Goal: Task Accomplishment & Management: Use online tool/utility

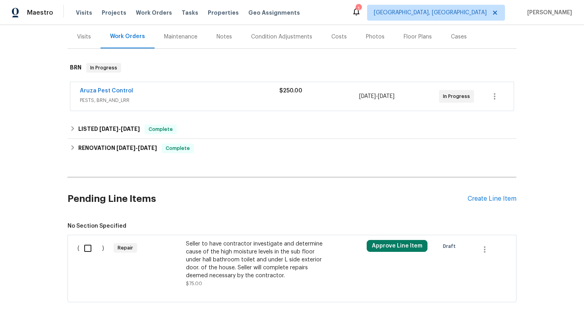
scroll to position [121, 0]
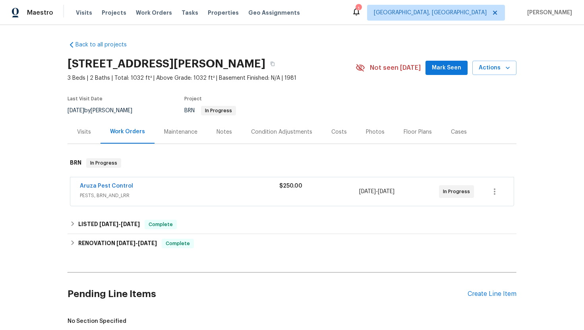
scroll to position [121, 0]
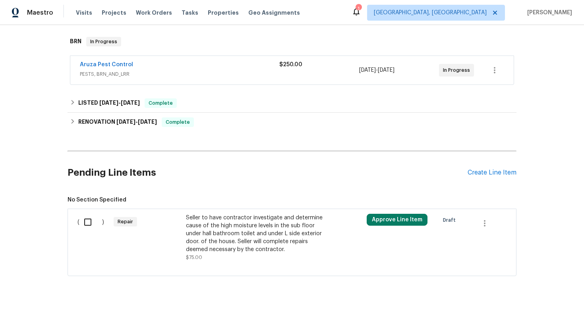
click at [224, 256] on div "Seller to have contractor investigate and determine cause of the high moisture …" at bounding box center [256, 238] width 140 height 48
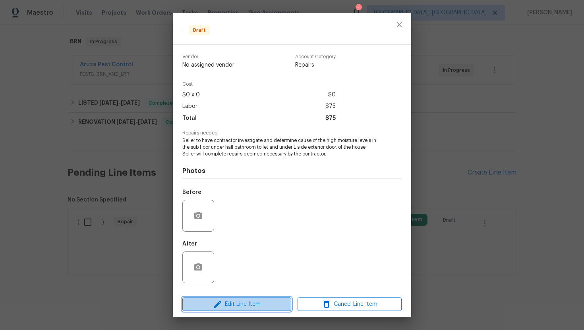
click at [241, 309] on button "Edit Line Item" at bounding box center [236, 305] width 109 height 14
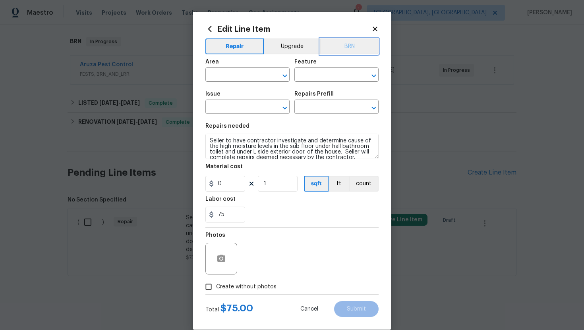
click at [360, 43] on button "BRN" at bounding box center [349, 47] width 58 height 16
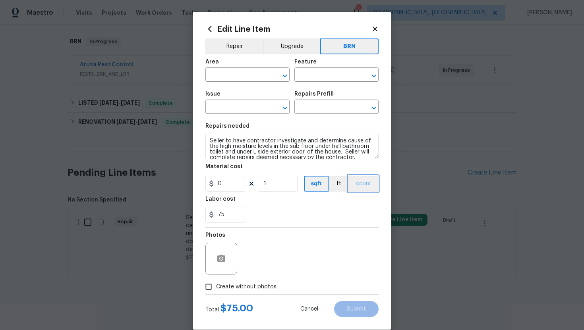
click at [363, 185] on button "count" at bounding box center [364, 184] width 30 height 16
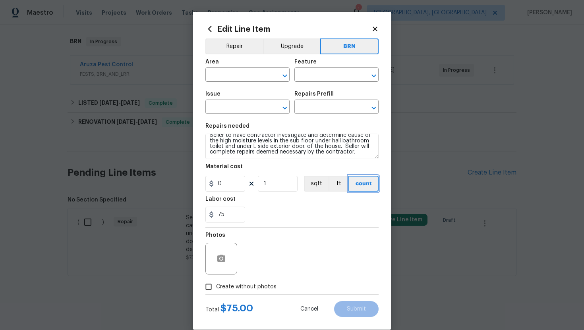
scroll to position [0, 0]
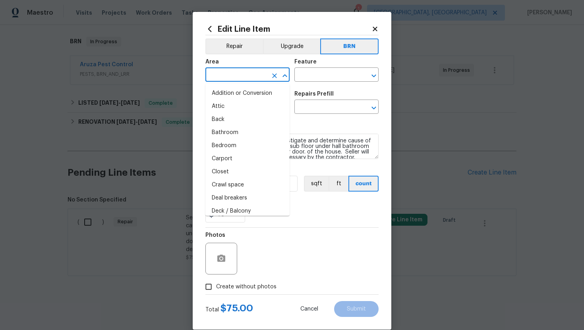
click at [232, 76] on input "text" at bounding box center [236, 75] width 62 height 12
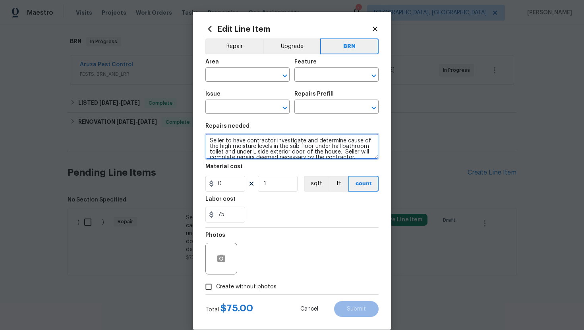
click at [314, 156] on textarea "Seller to have contractor investigate and determine cause of the high moisture …" at bounding box center [291, 146] width 173 height 25
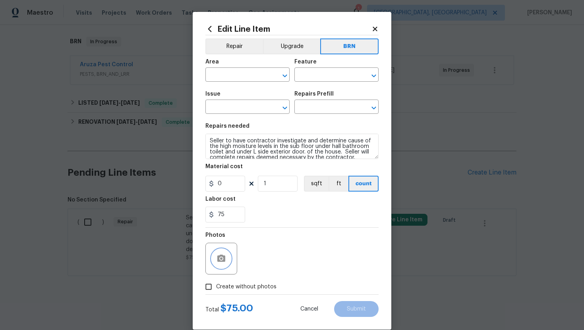
click at [224, 264] on icon "button" at bounding box center [221, 259] width 10 height 10
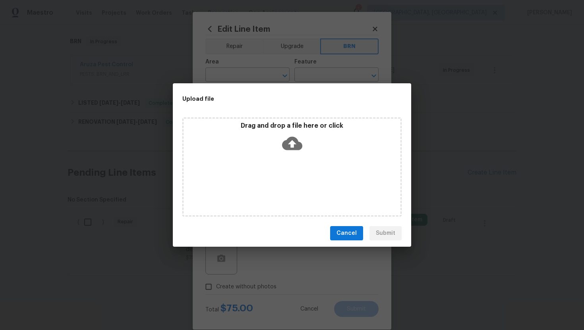
click at [293, 144] on icon at bounding box center [292, 143] width 20 height 20
click at [295, 144] on icon at bounding box center [292, 143] width 20 height 20
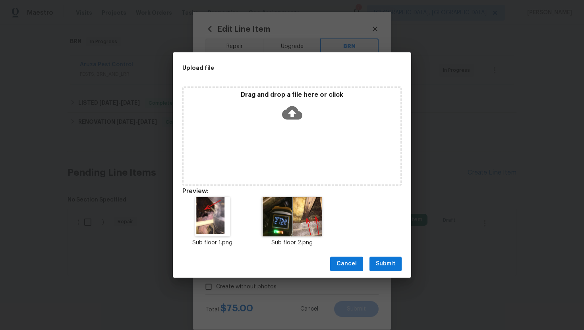
click at [383, 266] on span "Submit" at bounding box center [385, 264] width 19 height 10
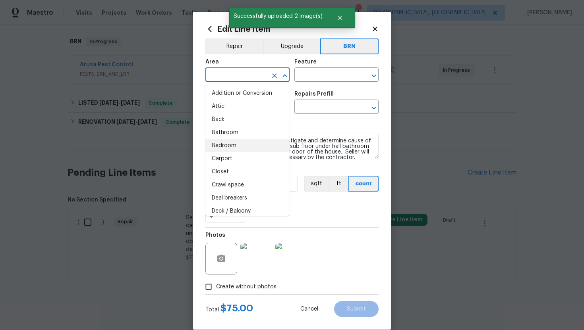
click at [241, 72] on input "text" at bounding box center [236, 75] width 62 height 12
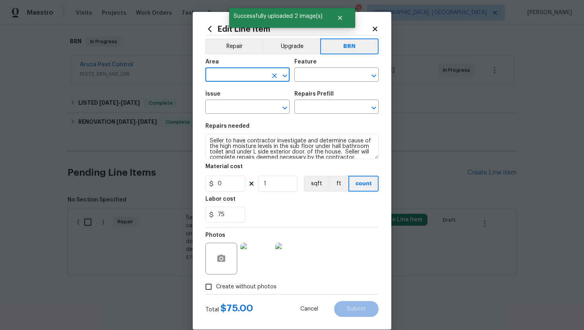
click at [241, 72] on input "text" at bounding box center [236, 75] width 62 height 12
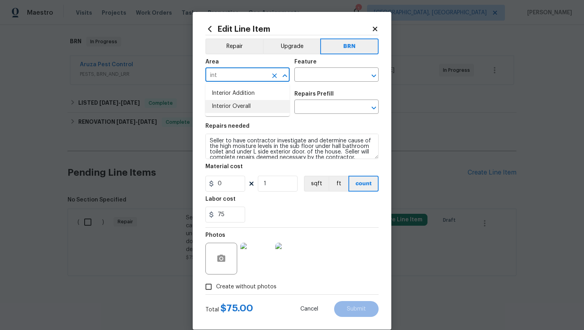
click at [267, 107] on li "Interior Overall" at bounding box center [247, 106] width 84 height 13
type input "Interior Overall"
click at [310, 77] on input "text" at bounding box center [325, 75] width 62 height 12
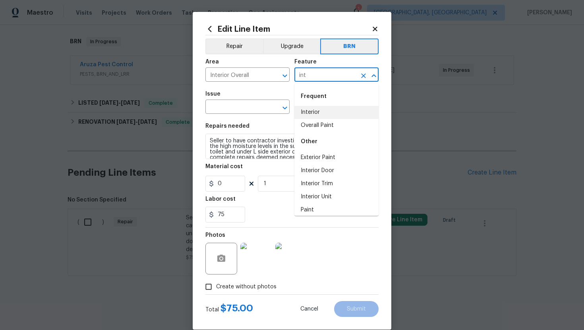
click at [330, 115] on li "Interior" at bounding box center [336, 112] width 84 height 13
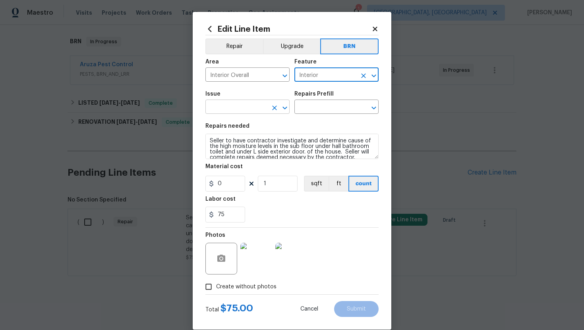
type input "Interior"
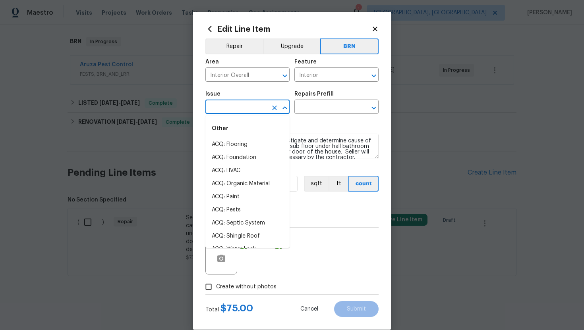
click at [239, 106] on input "text" at bounding box center [236, 108] width 62 height 12
click at [250, 168] on li "Bathroom Plumbing" at bounding box center [247, 170] width 84 height 13
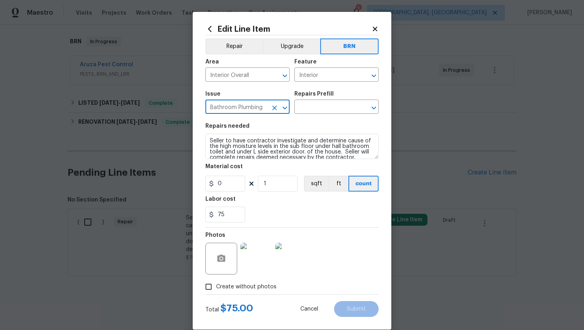
type input "Bathroom Plumbing"
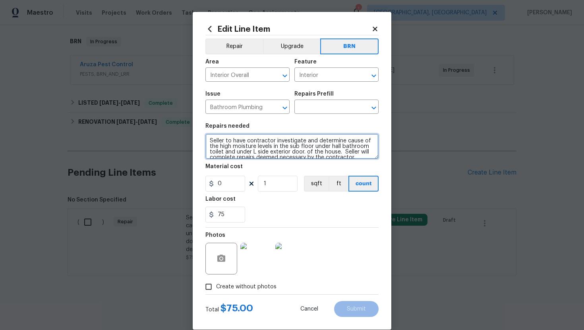
scroll to position [6, 0]
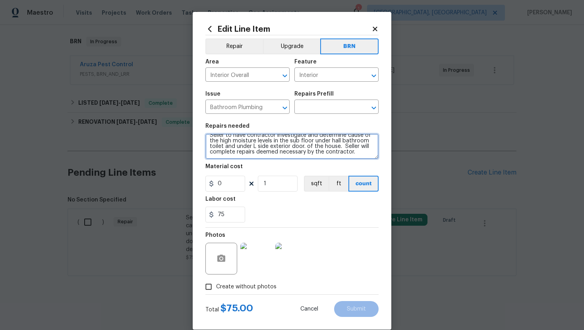
drag, startPoint x: 208, startPoint y: 143, endPoint x: 262, endPoint y: 175, distance: 63.3
click at [262, 175] on section "Repairs needed Seller to have contractor investigate and determine cause of the…" at bounding box center [291, 173] width 173 height 109
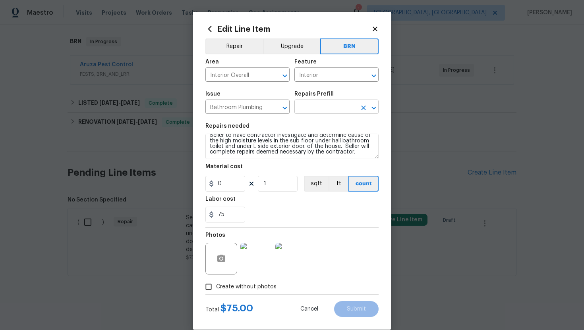
click at [320, 108] on input "text" at bounding box center [325, 108] width 62 height 12
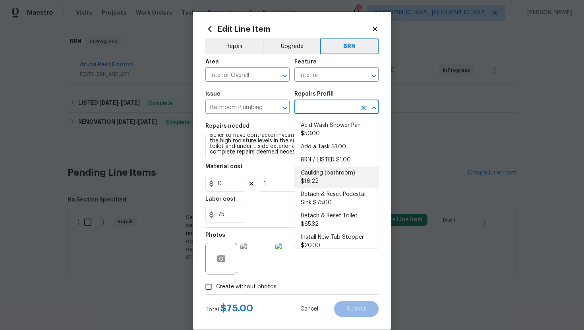
click at [320, 179] on li "Caulking (bathroom) $16.22" at bounding box center [336, 177] width 84 height 21
type input "Plumbing"
type input "Caulking (bathroom) $16.22"
type textarea "Overall Interior Caulking Package (Wet Areas) to include sinks, bathtubs, showe…"
type input "16.22"
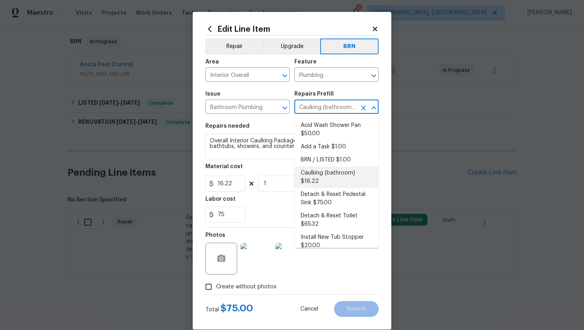
scroll to position [0, 0]
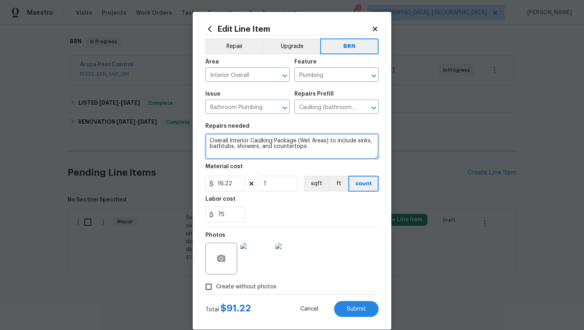
drag, startPoint x: 208, startPoint y: 140, endPoint x: 315, endPoint y: 164, distance: 110.0
click at [315, 164] on section "Repairs needed Overall Interior Caulking Package (Wet Areas) to include sinks, …" at bounding box center [291, 173] width 173 height 109
paste textarea "Seller to have contractor investigate and determine cause of the high moisture …"
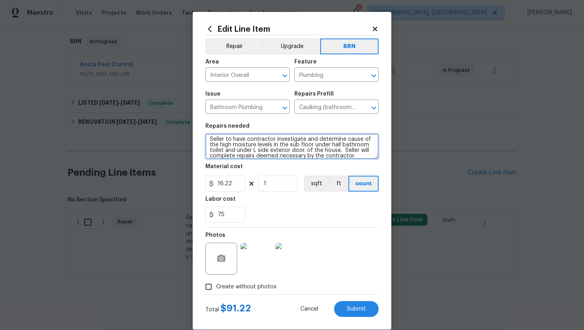
type textarea "Seller to have contractor investigate and determine cause of the high moisture …"
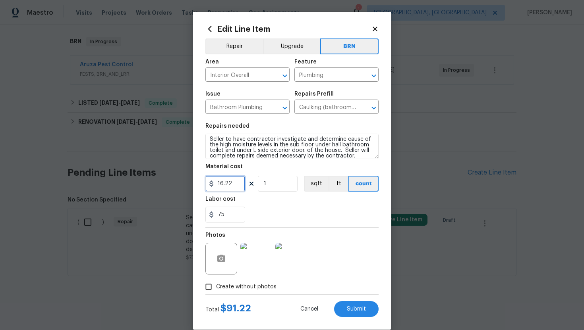
drag, startPoint x: 235, startPoint y: 185, endPoint x: 208, endPoint y: 185, distance: 27.4
click at [208, 185] on div "16.22" at bounding box center [225, 184] width 40 height 16
type input "0"
click at [334, 216] on div "75" at bounding box center [291, 215] width 173 height 16
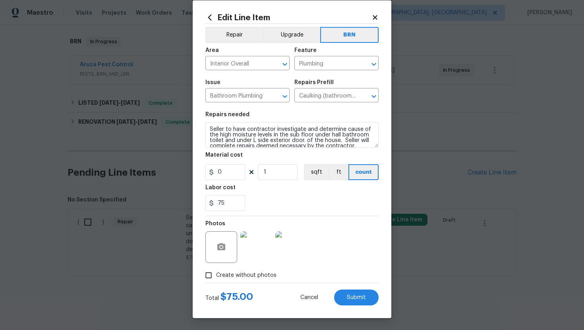
scroll to position [6, 0]
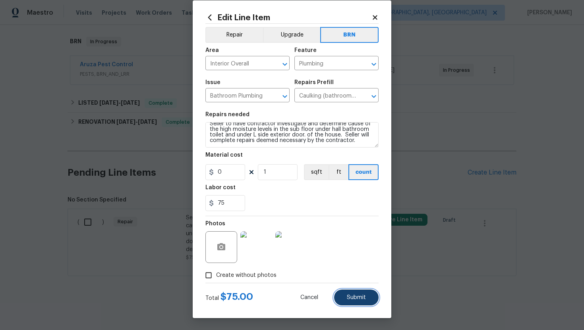
click at [350, 301] on button "Submit" at bounding box center [356, 298] width 44 height 16
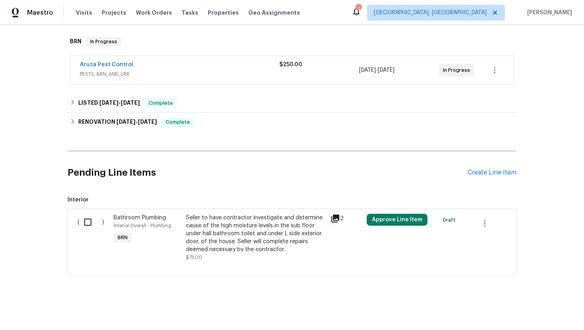
click at [218, 240] on div "Seller to have contractor investigate and determine cause of the high moisture …" at bounding box center [256, 234] width 140 height 40
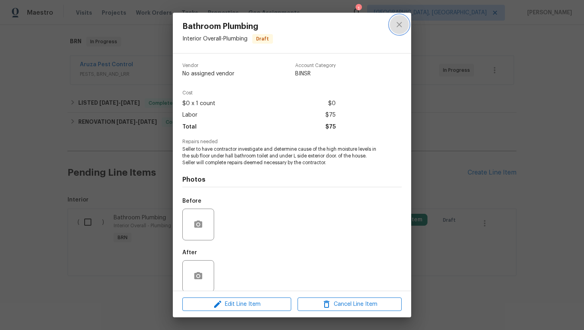
click at [402, 23] on icon "close" at bounding box center [399, 25] width 10 height 10
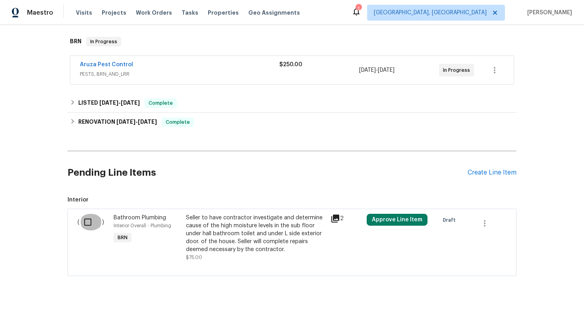
click at [84, 224] on input "checkbox" at bounding box center [90, 222] width 23 height 17
checkbox input "true"
click at [516, 315] on button "Create Work Order" at bounding box center [538, 310] width 66 height 15
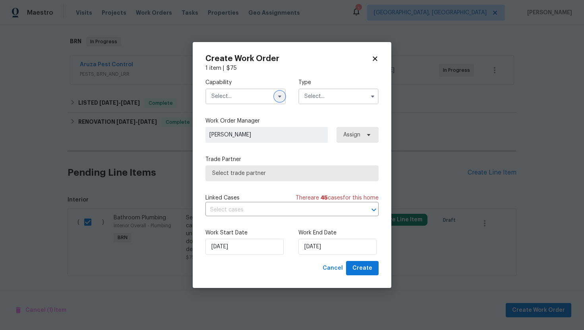
click at [277, 99] on icon "button" at bounding box center [279, 96] width 6 height 6
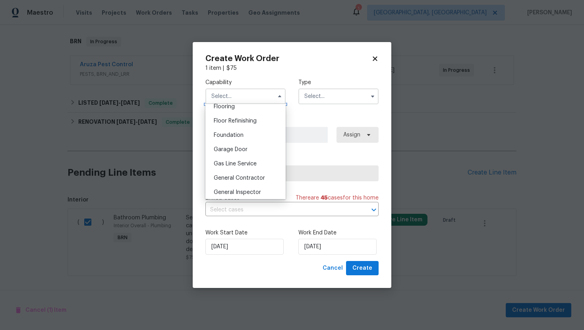
scroll to position [315, 0]
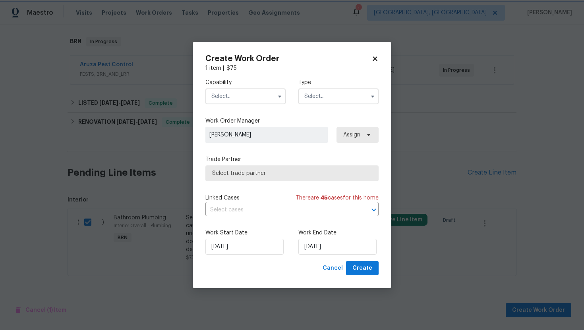
click at [308, 159] on label "Trade Partner" at bounding box center [291, 160] width 173 height 8
click at [248, 90] on input "text" at bounding box center [245, 97] width 80 height 16
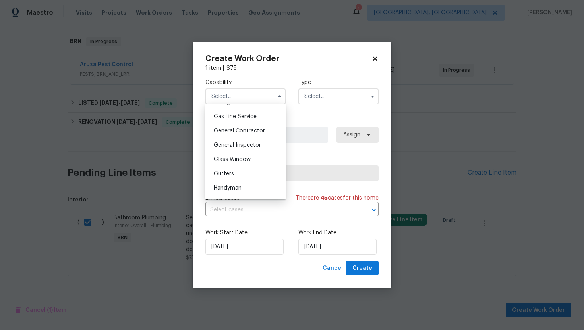
scroll to position [362, 0]
click at [303, 156] on label "Trade Partner" at bounding box center [291, 160] width 173 height 8
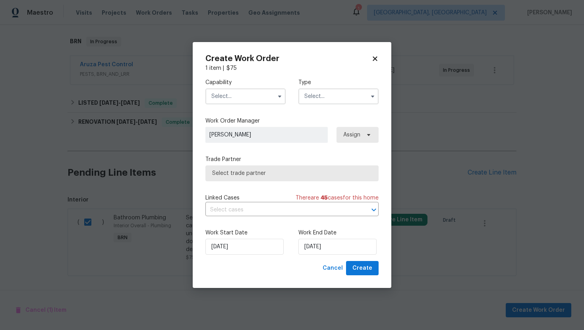
click at [249, 94] on input "text" at bounding box center [245, 97] width 80 height 16
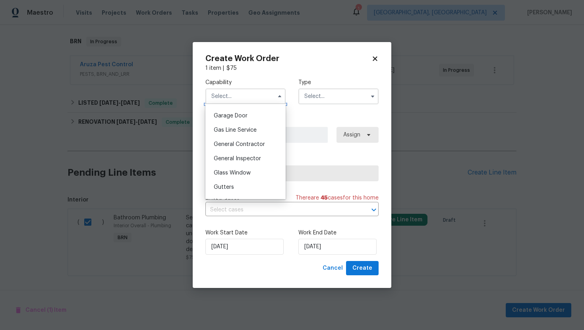
scroll to position [349, 0]
click at [231, 144] on span "General Contractor" at bounding box center [239, 144] width 51 height 6
type input "General Contractor"
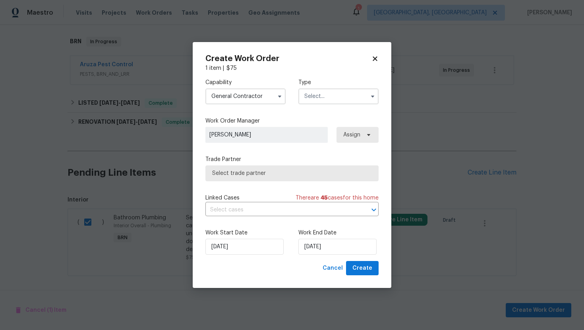
click at [350, 100] on input "text" at bounding box center [338, 97] width 80 height 16
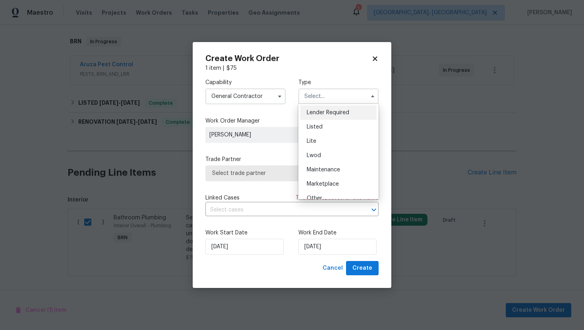
scroll to position [180, 0]
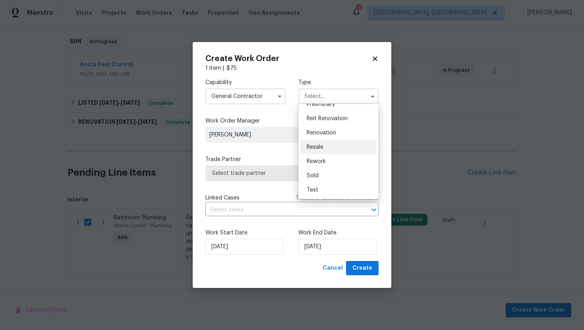
click at [337, 150] on div "Resale" at bounding box center [338, 147] width 76 height 14
type input "Resale"
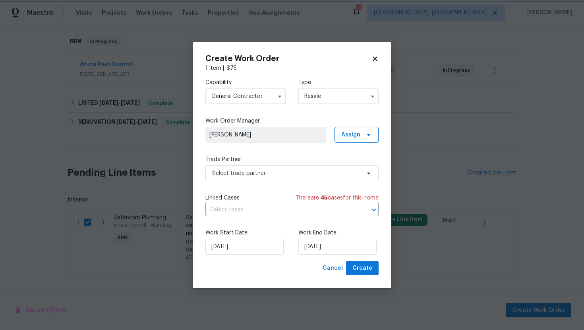
scroll to position [0, 0]
click at [259, 209] on input "text" at bounding box center [280, 210] width 151 height 12
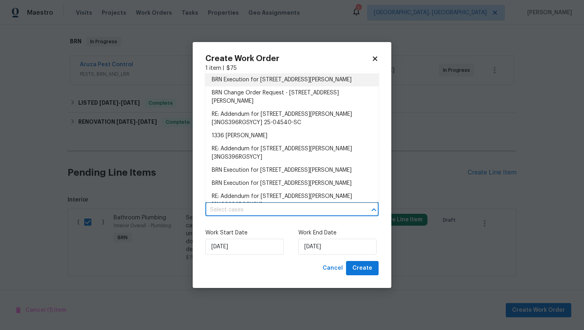
click at [265, 81] on li "BRN Execution for [STREET_ADDRESS][PERSON_NAME]" at bounding box center [291, 79] width 173 height 13
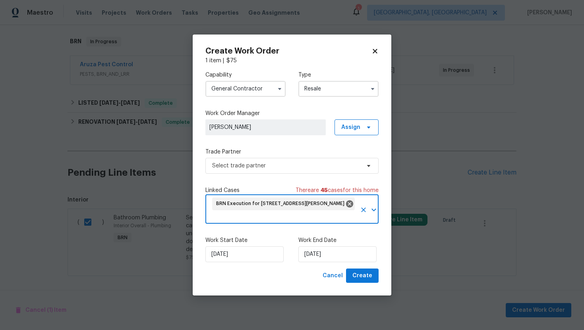
click at [235, 212] on input "text" at bounding box center [283, 218] width 145 height 12
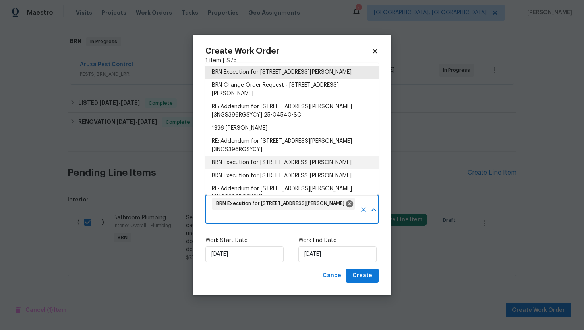
click at [243, 168] on li "BRN Execution for [STREET_ADDRESS][PERSON_NAME]" at bounding box center [291, 162] width 173 height 13
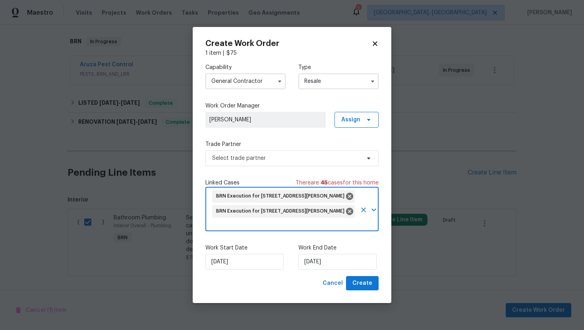
click at [237, 225] on input "text" at bounding box center [283, 225] width 145 height 12
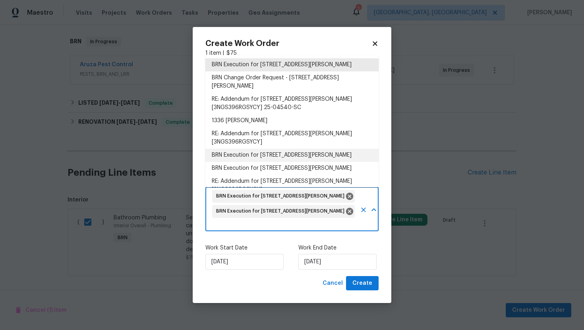
click at [237, 225] on input "text" at bounding box center [283, 225] width 145 height 12
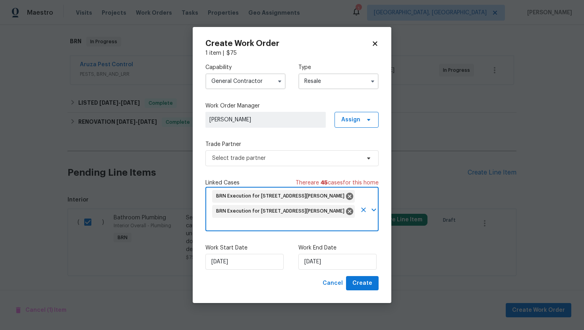
click at [238, 220] on input "text" at bounding box center [283, 225] width 145 height 12
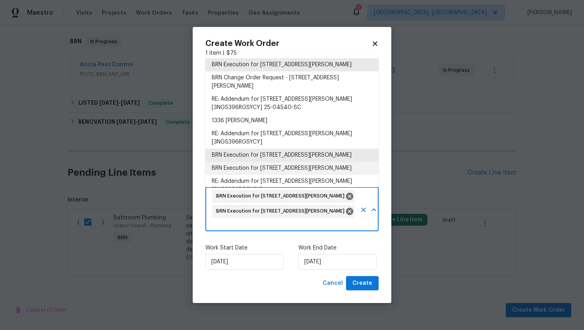
click at [248, 167] on li "BRN Execution for [STREET_ADDRESS][PERSON_NAME]" at bounding box center [291, 168] width 173 height 13
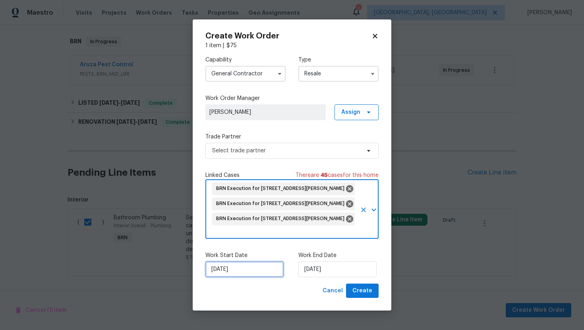
click at [219, 269] on input "[DATE]" at bounding box center [244, 270] width 78 height 16
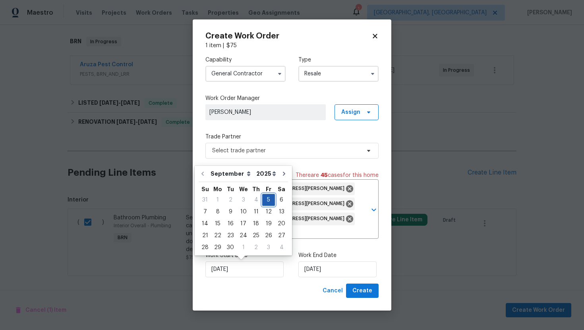
click at [263, 200] on div "5" at bounding box center [268, 200] width 13 height 11
click at [308, 267] on input "[DATE]" at bounding box center [337, 270] width 78 height 16
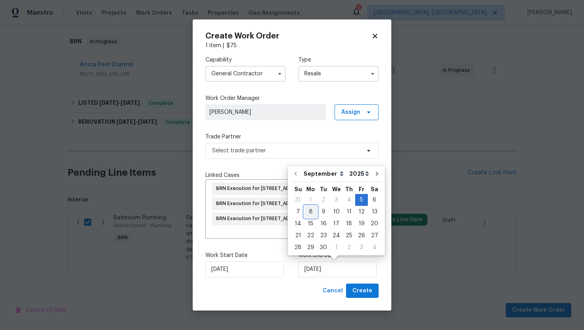
click at [310, 212] on div "8" at bounding box center [310, 211] width 13 height 11
type input "[DATE]"
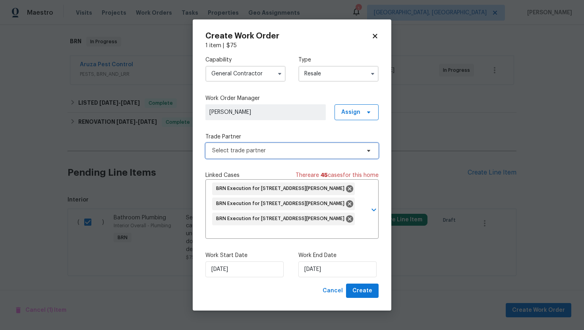
click at [293, 153] on span "Select trade partner" at bounding box center [286, 151] width 148 height 8
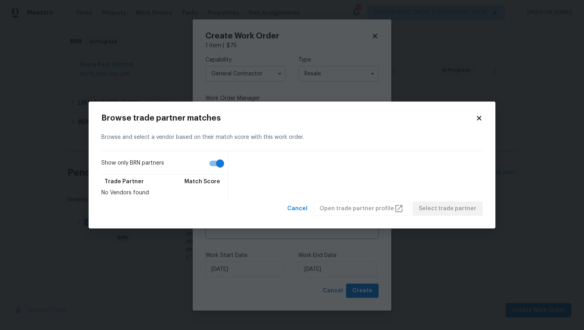
click at [215, 166] on input "Show only BRN partners" at bounding box center [219, 163] width 45 height 15
checkbox input "false"
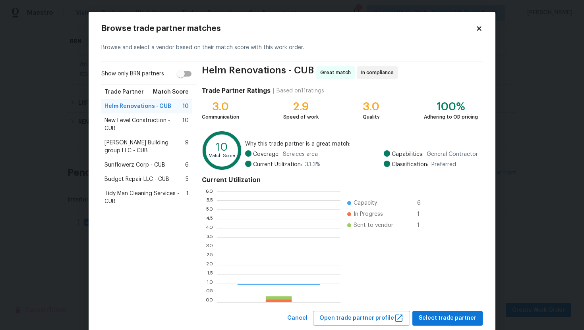
scroll to position [111, 123]
click at [145, 150] on span "[PERSON_NAME] Building group LLC - CUB" at bounding box center [144, 147] width 81 height 16
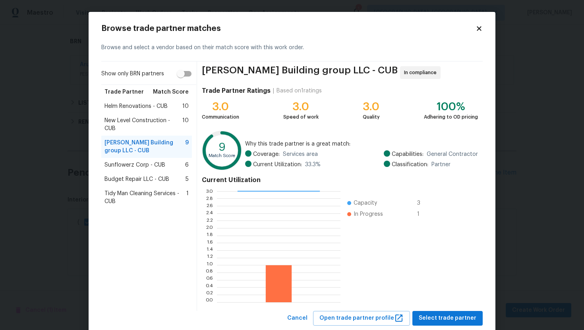
click at [145, 109] on span "Helm Renovations - CUB" at bounding box center [135, 106] width 63 height 8
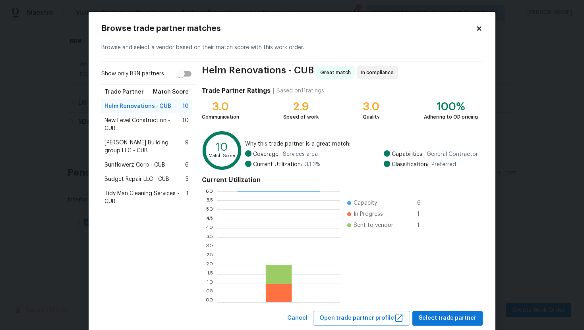
click at [134, 120] on span "New Level Construction - CUB" at bounding box center [143, 125] width 78 height 16
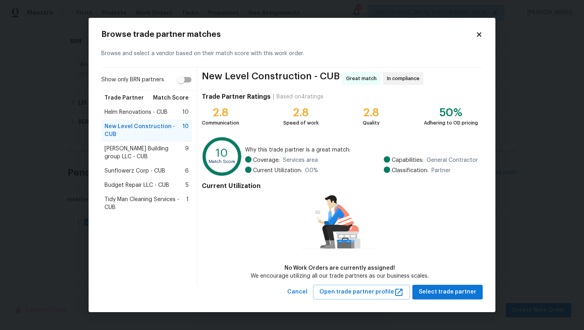
click at [133, 150] on span "[PERSON_NAME] Building group LLC - CUB" at bounding box center [144, 153] width 81 height 16
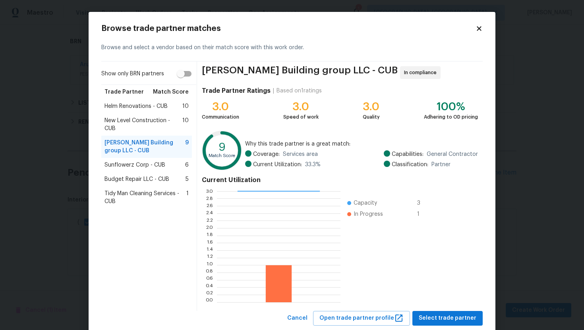
click at [137, 162] on span "Sunflowerz Corp - CUB" at bounding box center [134, 165] width 61 height 8
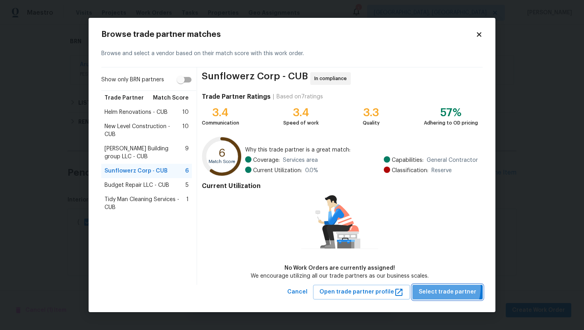
click at [442, 288] on span "Select trade partner" at bounding box center [447, 292] width 58 height 10
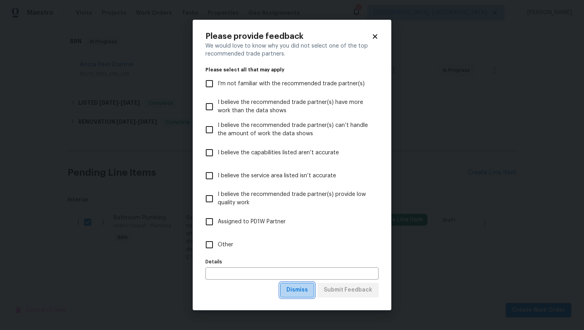
click at [307, 289] on span "Dismiss" at bounding box center [296, 290] width 21 height 10
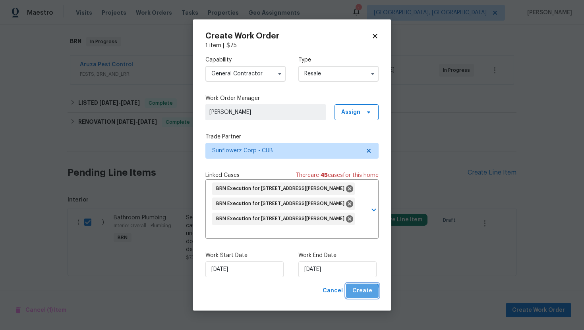
click at [357, 293] on span "Create" at bounding box center [362, 291] width 20 height 10
checkbox input "false"
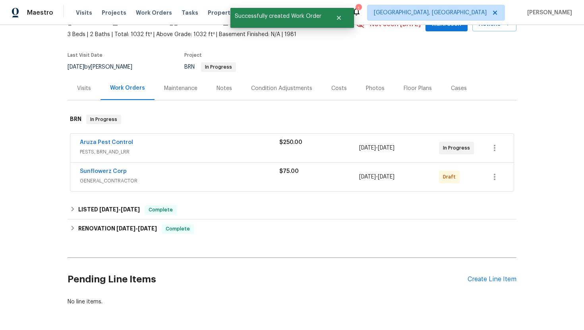
scroll to position [27, 0]
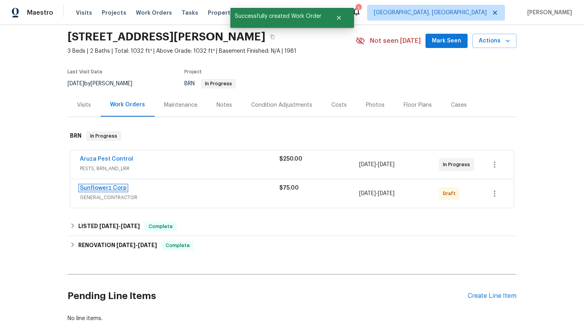
click at [94, 188] on link "Sunflowerz Corp" at bounding box center [103, 188] width 47 height 6
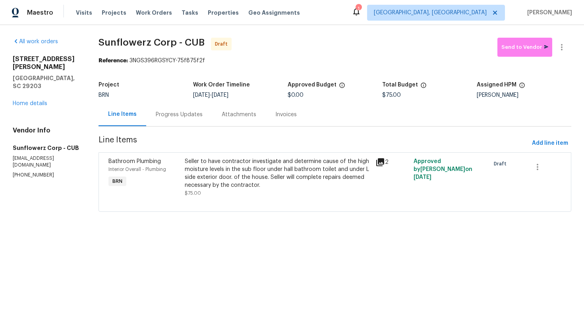
click at [185, 116] on div "Progress Updates" at bounding box center [179, 115] width 47 height 8
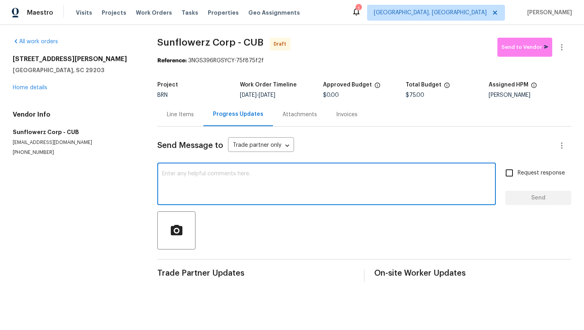
click at [257, 191] on textarea at bounding box center [326, 185] width 329 height 28
paste textarea "Hey! This is Ajay with Opendoor. I’m confirming a BRN Work Order for the proper…"
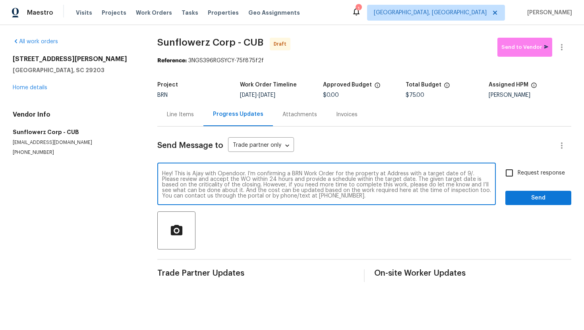
click at [391, 174] on textarea "Hey! This is Ajay with Opendoor. I’m confirming a BRN Work Order for the proper…" at bounding box center [326, 185] width 329 height 28
paste textarea "[STREET_ADDRESS][PERSON_NAME]"
click at [221, 182] on textarea "Hey! This is Ajay with Opendoor. I’m confirming a BRN Work Order for the proper…" at bounding box center [326, 185] width 329 height 28
type textarea "Hey! This is Ajay with Opendoor. I’m confirming a BRN Work Order for the proper…"
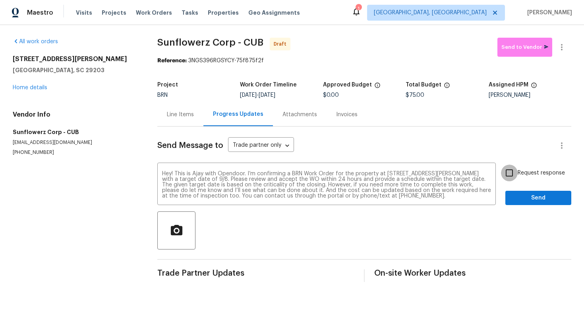
click at [509, 168] on input "Request response" at bounding box center [509, 173] width 17 height 17
checkbox input "true"
click at [516, 197] on span "Send" at bounding box center [537, 198] width 53 height 10
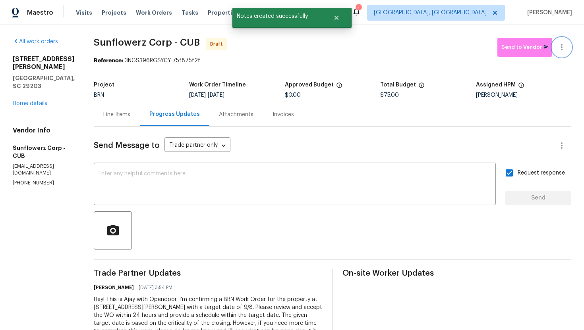
click at [563, 54] on button "button" at bounding box center [561, 47] width 19 height 19
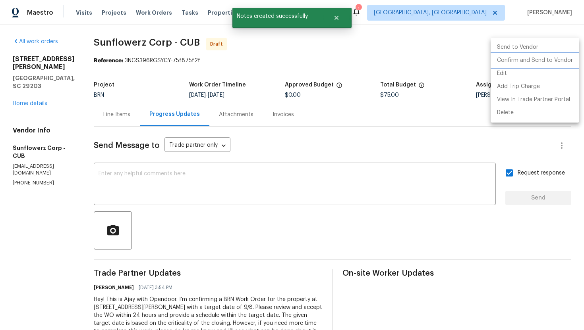
click at [556, 61] on li "Confirm and Send to Vendor" at bounding box center [534, 60] width 89 height 13
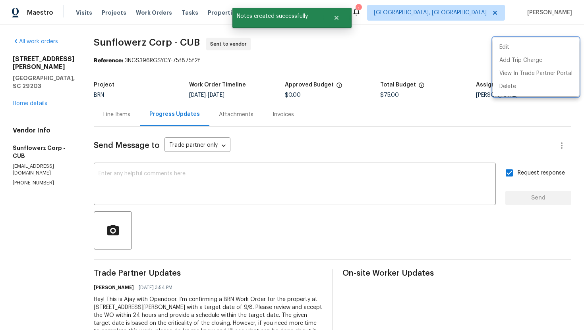
click at [407, 131] on div at bounding box center [292, 165] width 584 height 330
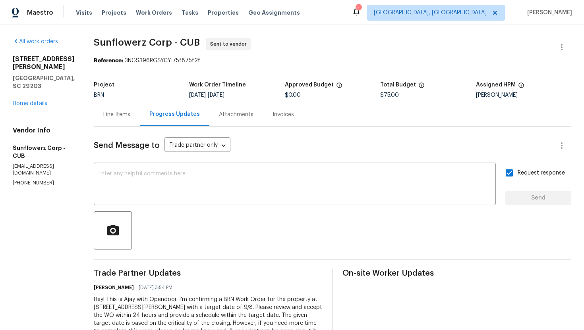
click at [130, 112] on div "Line Items" at bounding box center [116, 115] width 27 height 8
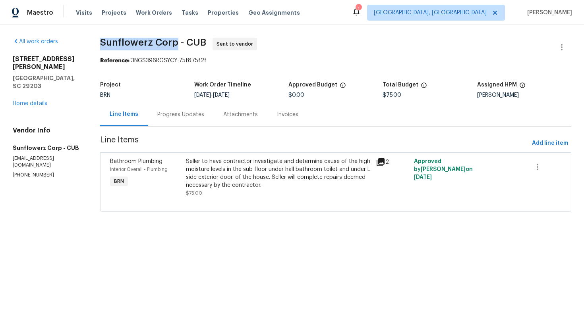
drag, startPoint x: 98, startPoint y: 42, endPoint x: 176, endPoint y: 42, distance: 77.8
click at [176, 42] on div "All work orders [STREET_ADDRESS][PERSON_NAME] Home details Vendor Info Sunflowe…" at bounding box center [292, 129] width 584 height 209
copy span "Sunflowerz Corp"
click at [185, 96] on div "BRN" at bounding box center [147, 95] width 94 height 6
